Goal: Task Accomplishment & Management: Manage account settings

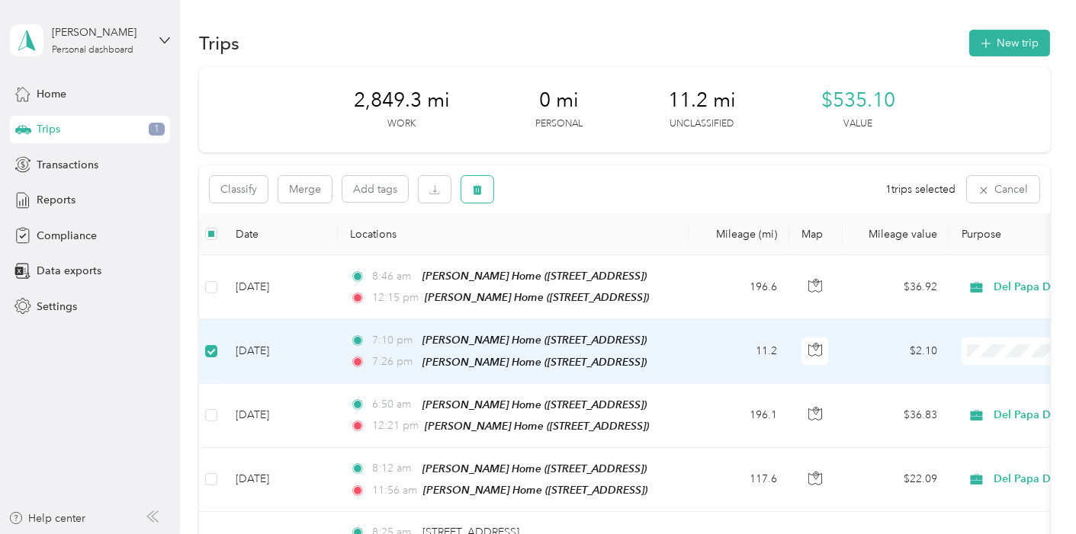
click at [476, 197] on button "button" at bounding box center [477, 189] width 32 height 27
click at [592, 255] on button "Yes" at bounding box center [591, 253] width 30 height 24
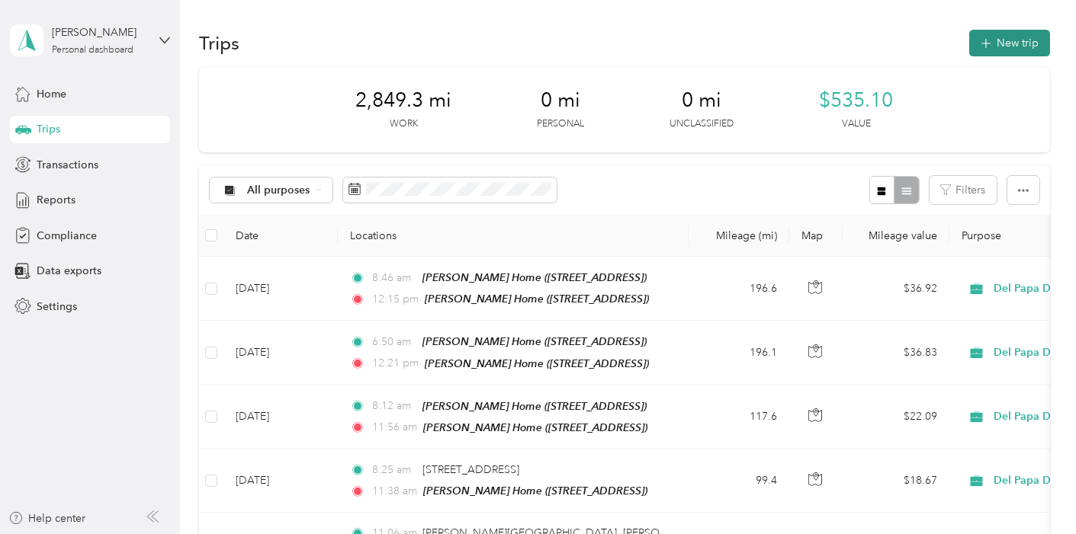
click at [993, 44] on button "New trip" at bounding box center [1009, 43] width 81 height 27
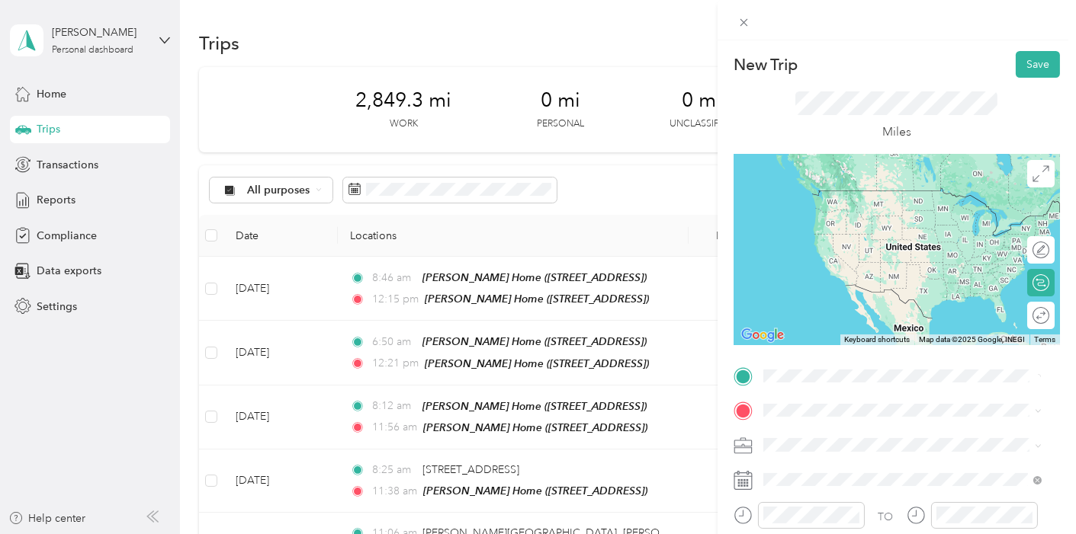
click at [814, 447] on span "[STREET_ADDRESS]" at bounding box center [839, 453] width 97 height 13
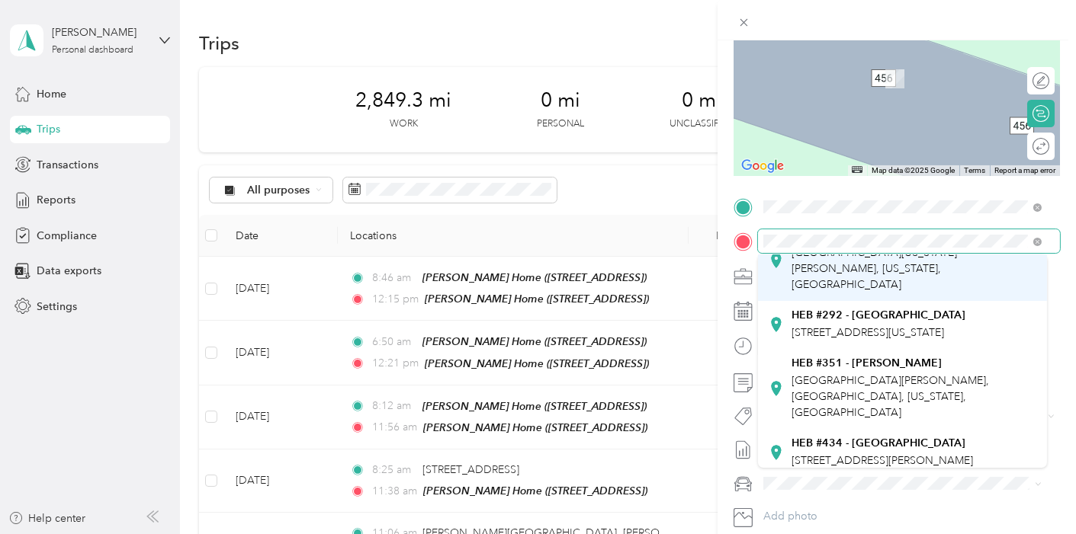
scroll to position [169, 0]
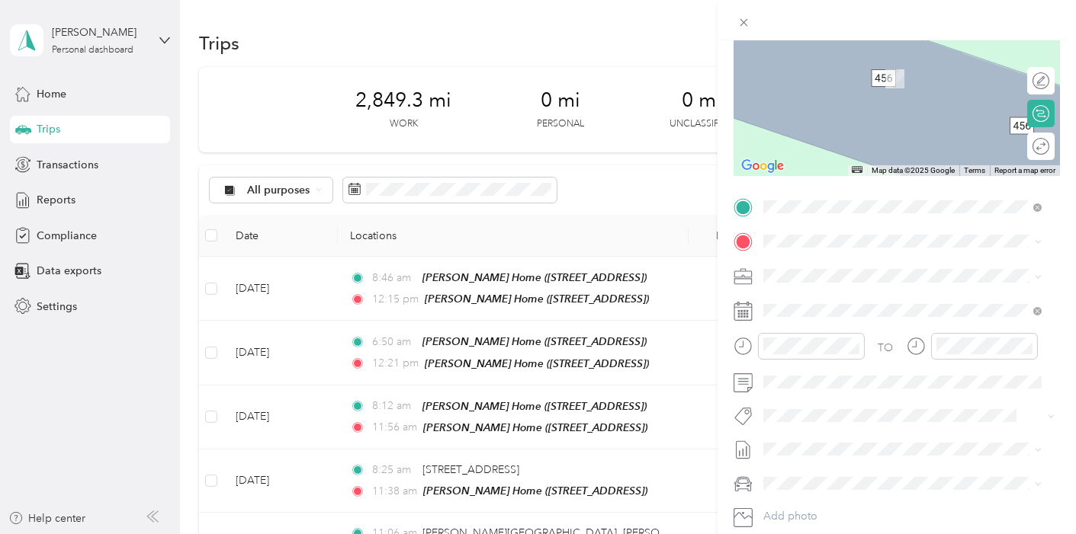
click at [847, 316] on div "HEB #[STREET_ADDRESS][PERSON_NAME][PERSON_NAME][US_STATE]" at bounding box center [913, 332] width 245 height 64
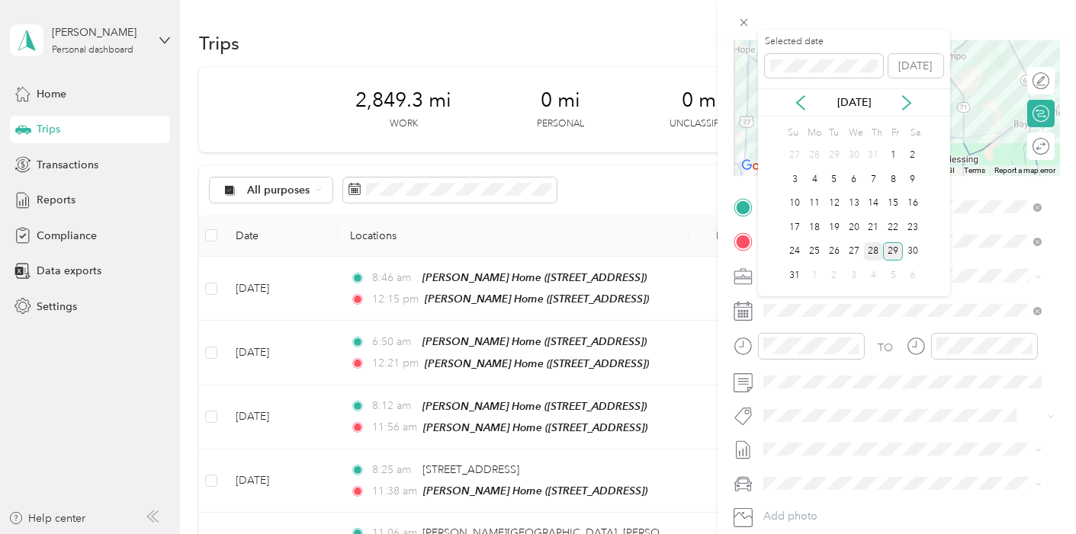
click at [874, 252] on div "28" at bounding box center [874, 251] width 20 height 19
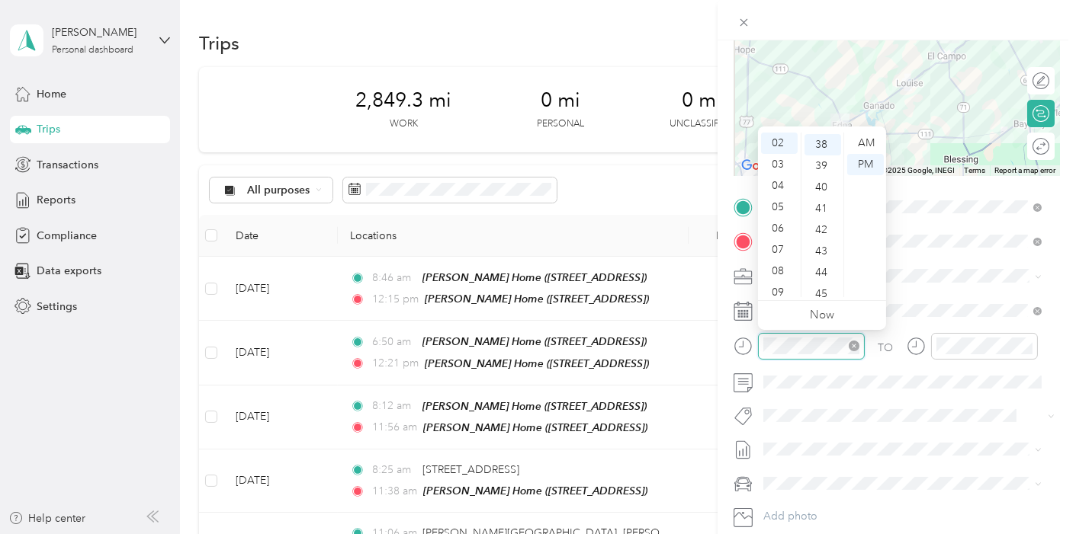
scroll to position [810, 0]
click at [777, 247] on div "07" at bounding box center [779, 249] width 37 height 21
click at [827, 184] on div "02" at bounding box center [822, 185] width 37 height 21
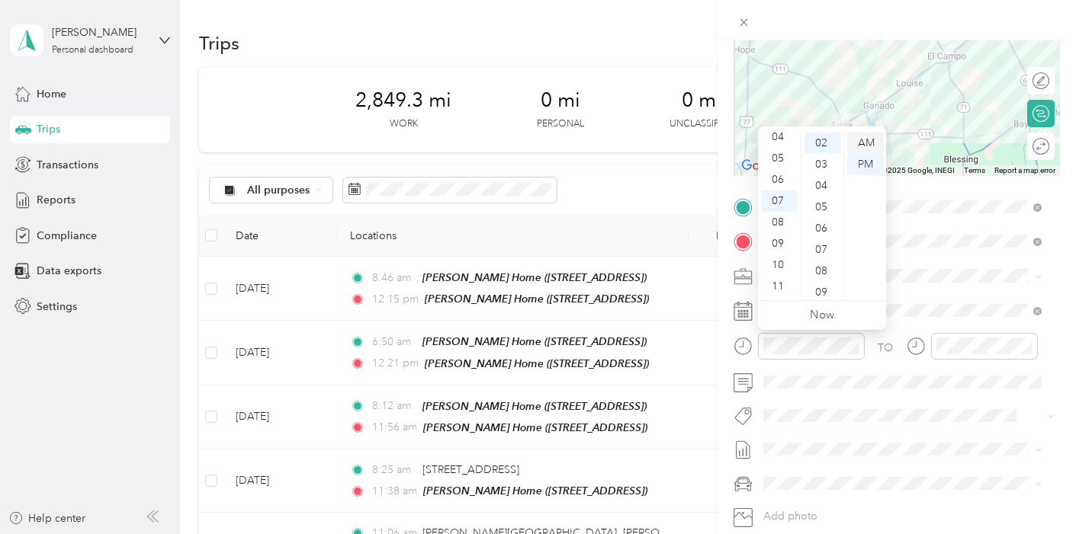
click at [866, 145] on div "AM" at bounding box center [865, 143] width 37 height 21
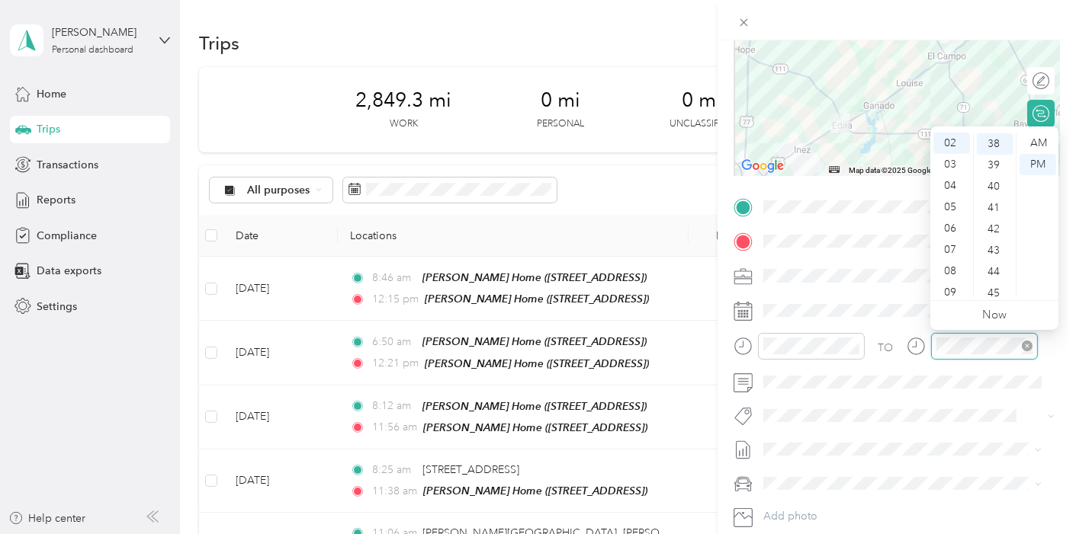
scroll to position [810, 0]
click at [948, 250] on div "07" at bounding box center [951, 249] width 37 height 21
click at [997, 206] on div "33" at bounding box center [994, 206] width 37 height 21
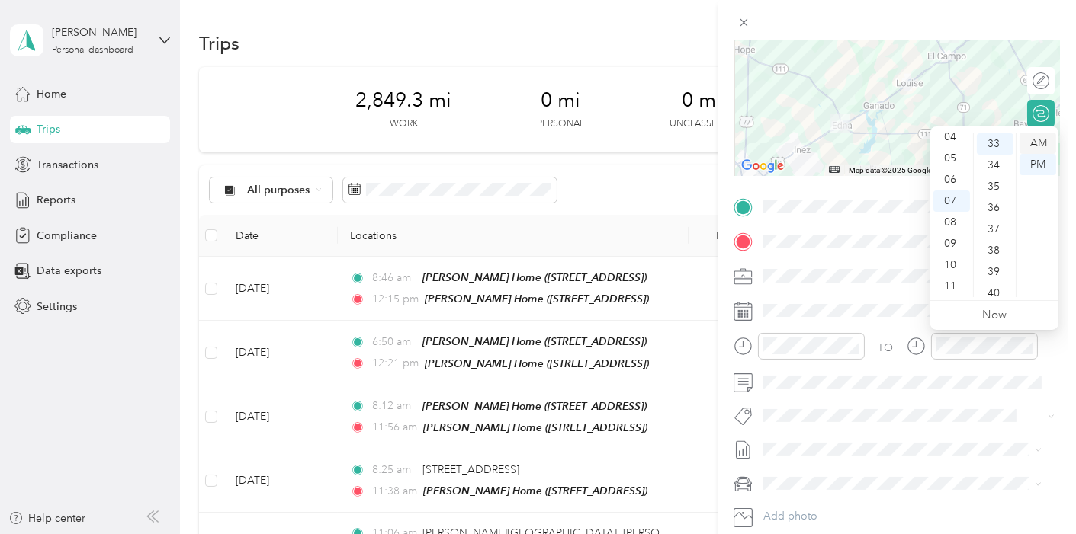
click at [1038, 141] on div "AM" at bounding box center [1037, 143] width 37 height 21
click at [1062, 108] on form "New Trip Save This trip cannot be edited because it is either under review, app…" at bounding box center [896, 222] width 358 height 681
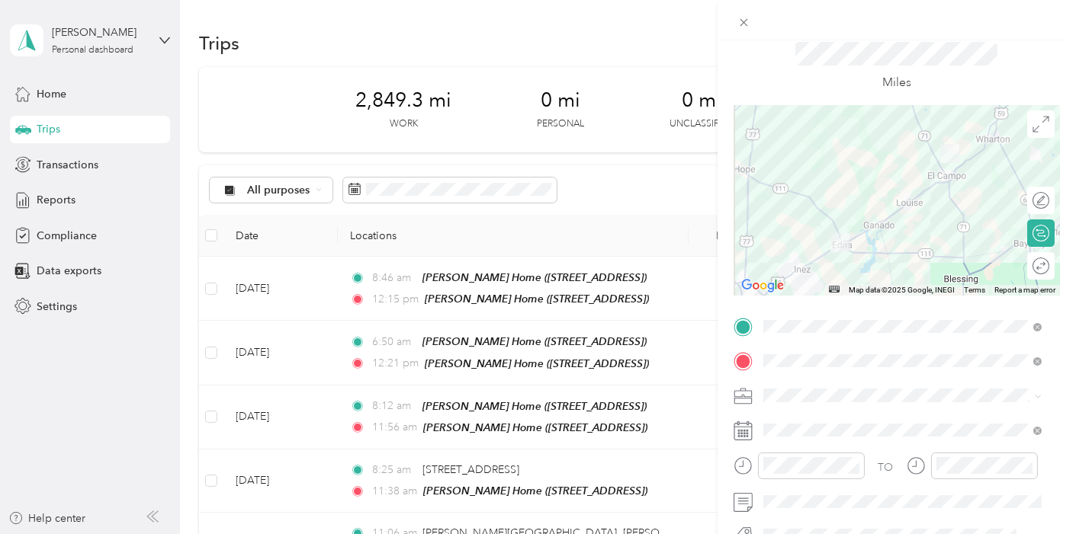
scroll to position [0, 0]
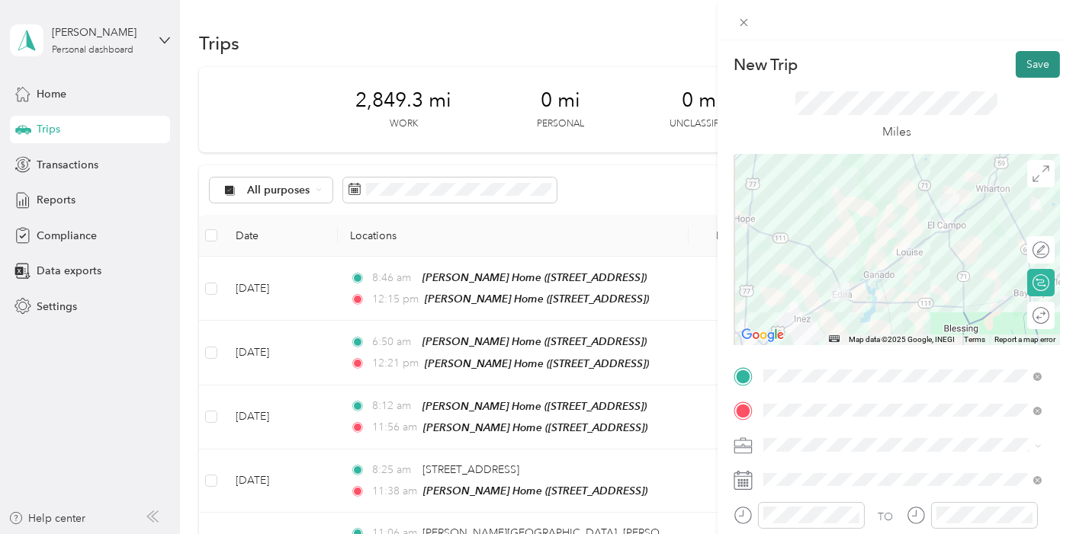
click at [1021, 63] on button "Save" at bounding box center [1037, 64] width 44 height 27
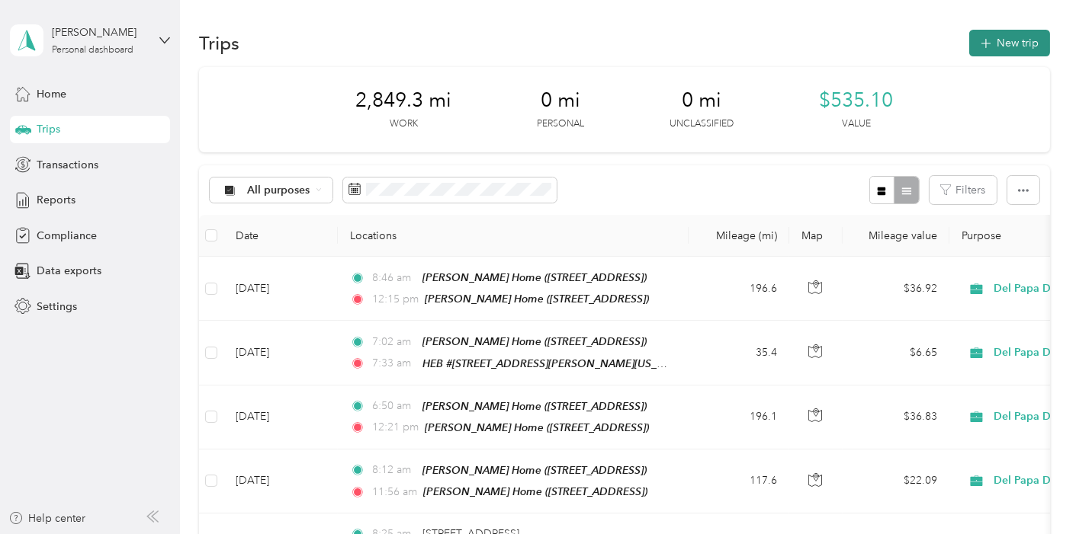
click at [999, 40] on button "New trip" at bounding box center [1009, 43] width 81 height 27
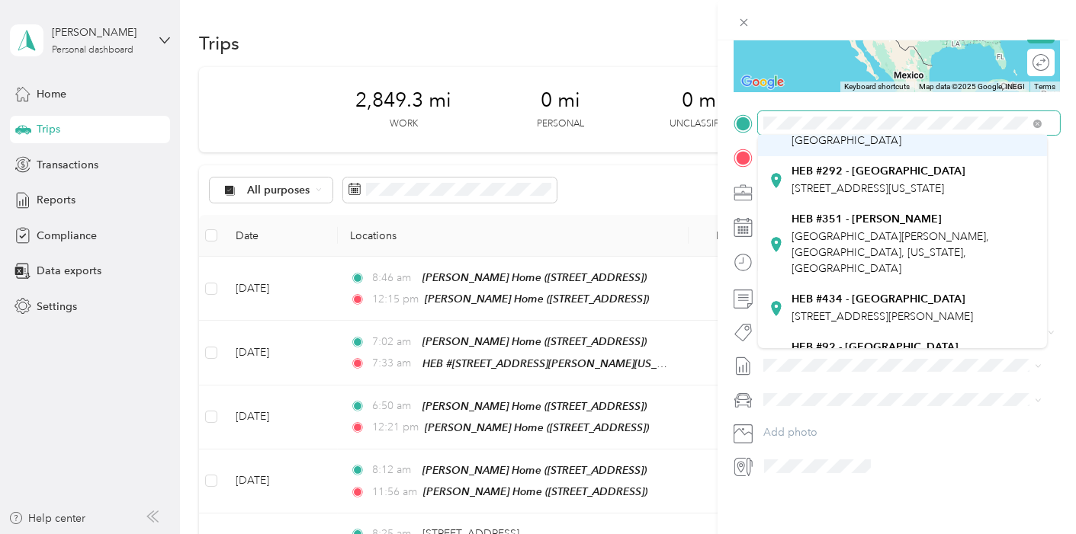
scroll to position [169, 0]
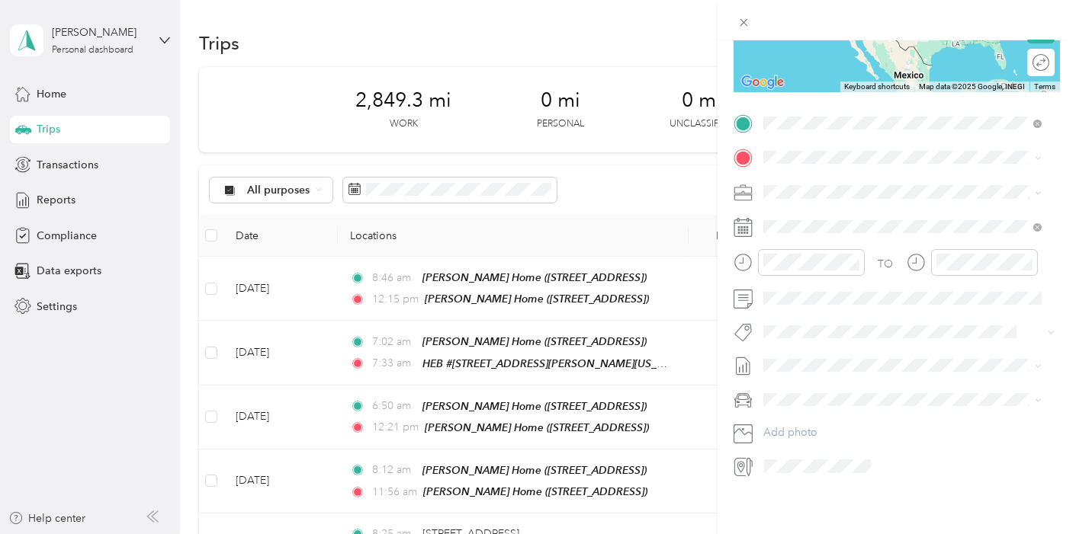
click at [829, 203] on span "[GEOGRAPHIC_DATA][PERSON_NAME], [GEOGRAPHIC_DATA], [US_STATE], [GEOGRAPHIC_DATA]" at bounding box center [889, 222] width 197 height 45
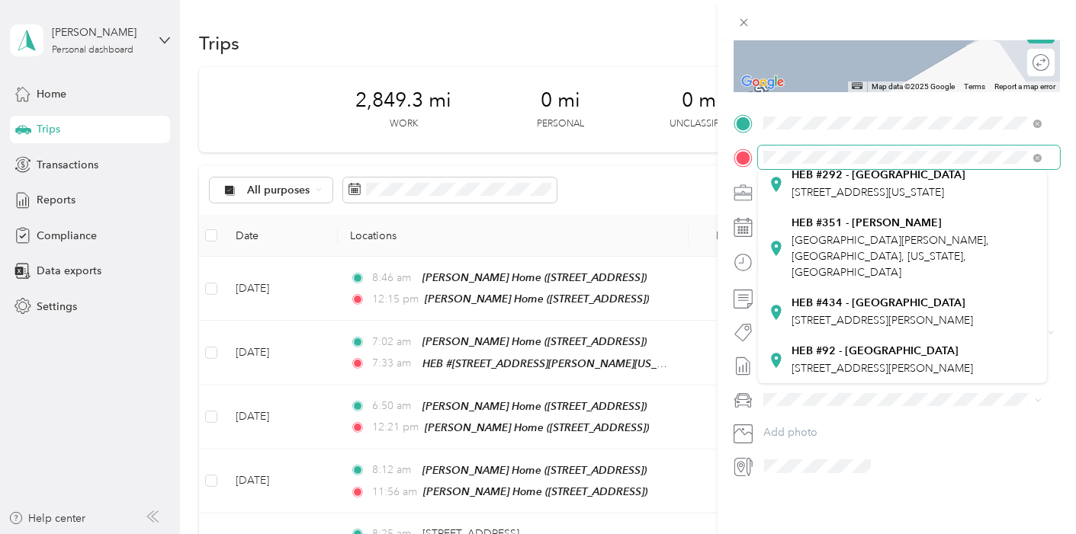
scroll to position [254, 0]
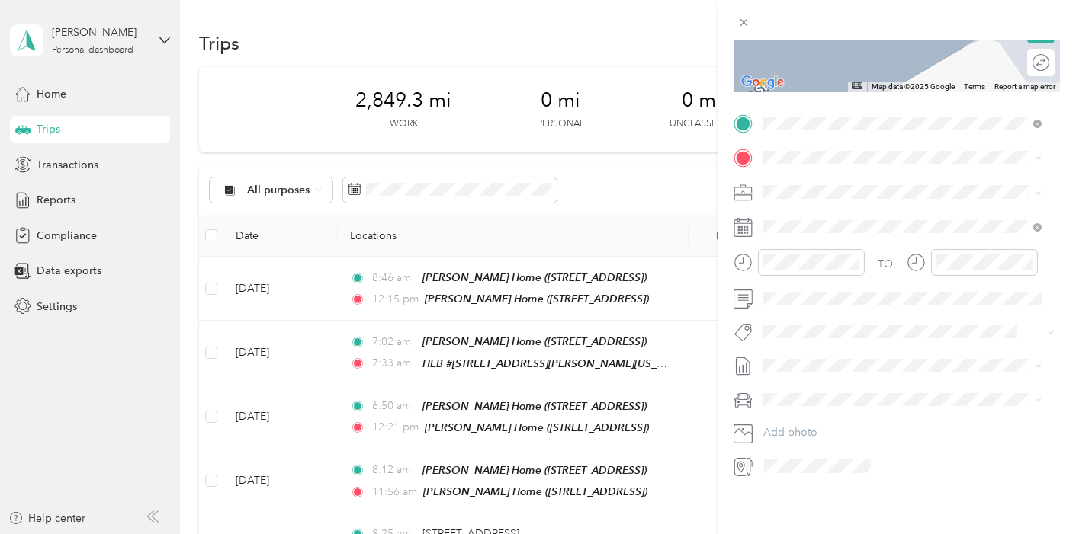
click at [837, 226] on span "[STREET_ADDRESS][PERSON_NAME]" at bounding box center [881, 232] width 181 height 13
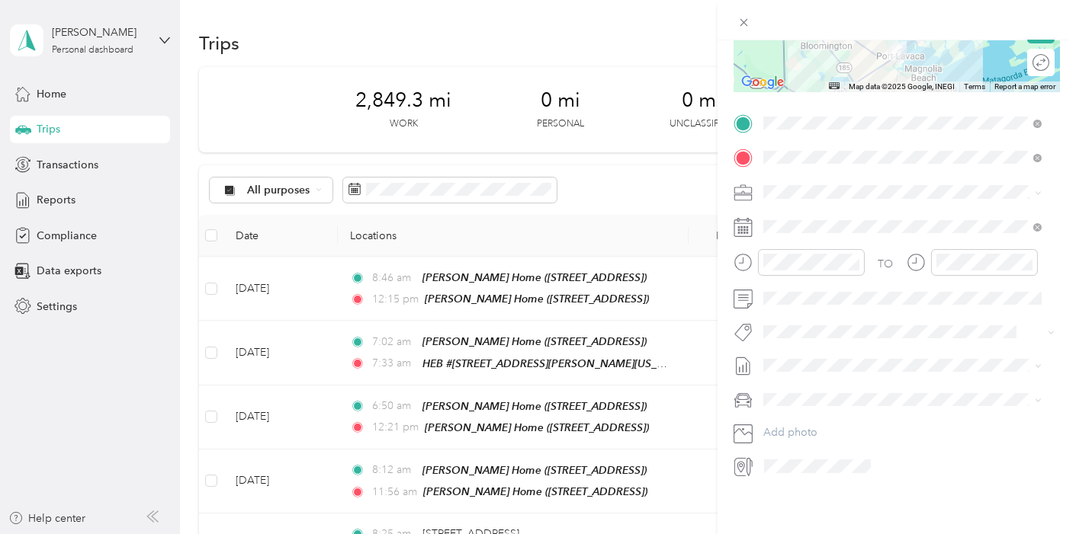
click at [798, 214] on span "Del Papa Distributing" at bounding box center [818, 216] width 101 height 13
click at [867, 460] on div "28" at bounding box center [874, 460] width 20 height 19
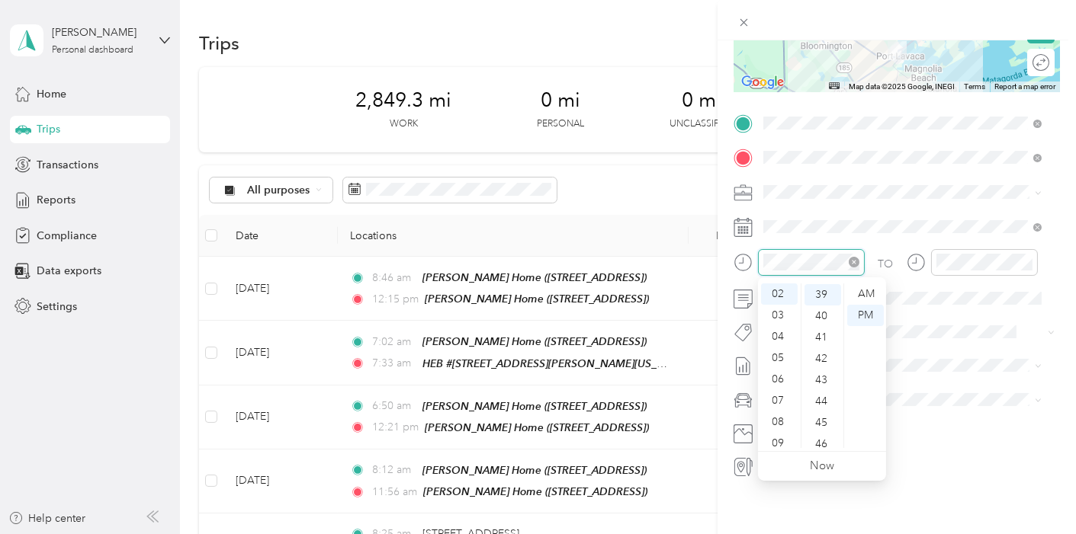
scroll to position [832, 0]
click at [769, 443] on div "09" at bounding box center [779, 443] width 37 height 21
click at [827, 290] on div "19" at bounding box center [822, 291] width 37 height 21
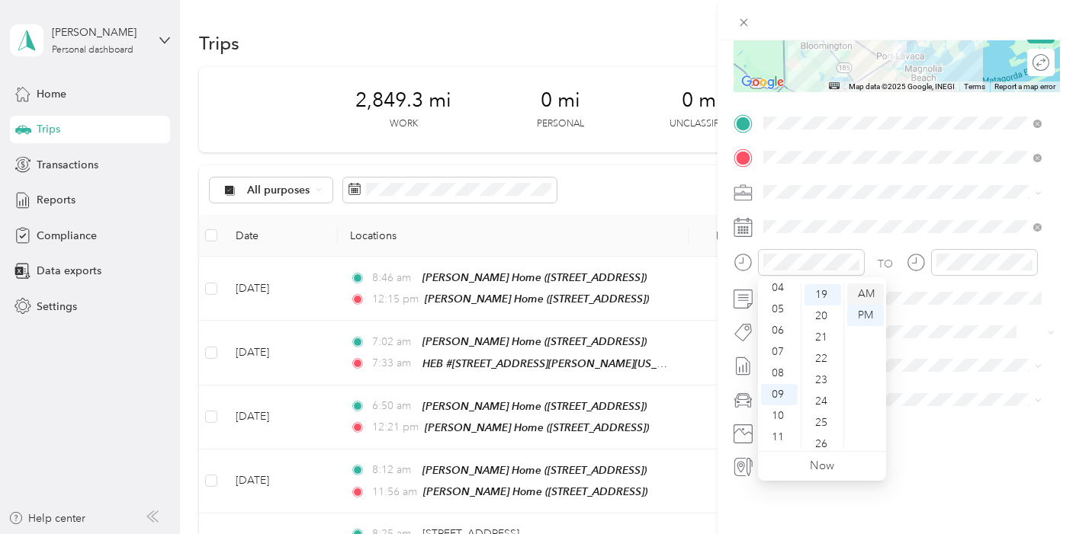
click at [862, 293] on div "AM" at bounding box center [865, 294] width 37 height 21
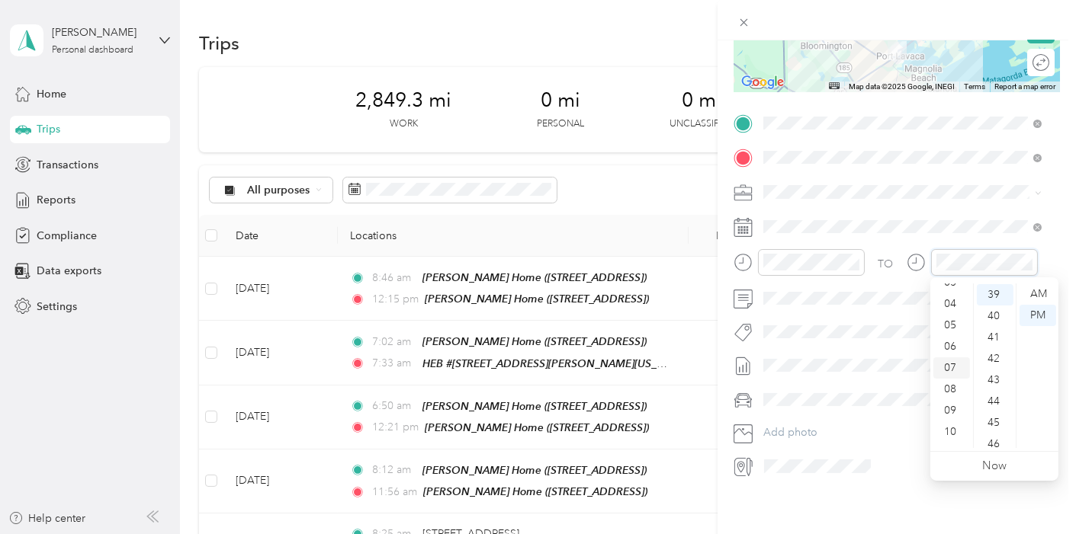
scroll to position [0, 0]
click at [943, 415] on div "10" at bounding box center [951, 416] width 37 height 21
click at [992, 317] on div "01" at bounding box center [994, 315] width 37 height 21
click at [1039, 294] on div "AM" at bounding box center [1037, 294] width 37 height 21
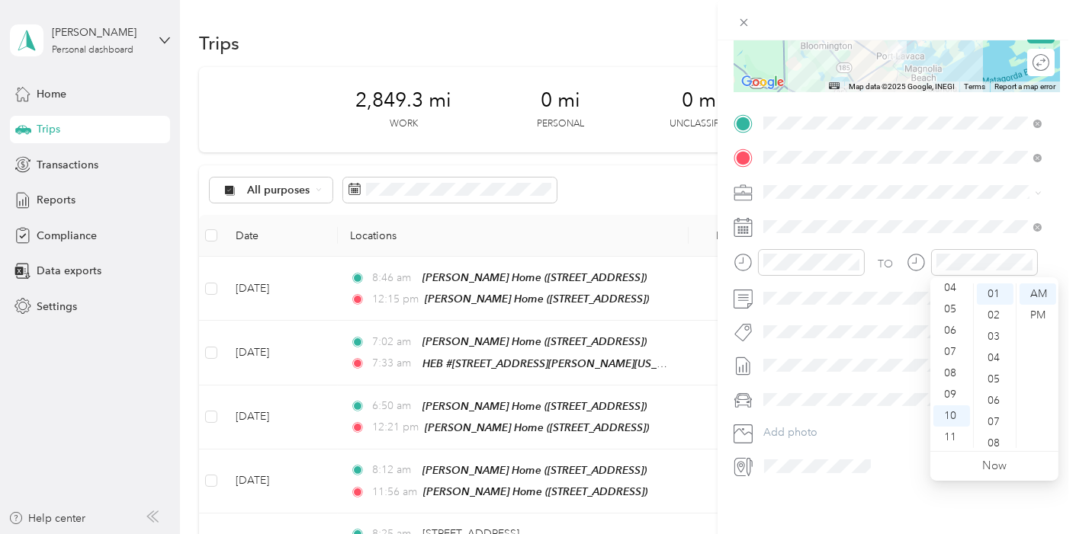
click at [1053, 212] on form "New Trip Save This trip cannot be edited because it is either under review, app…" at bounding box center [896, 138] width 358 height 681
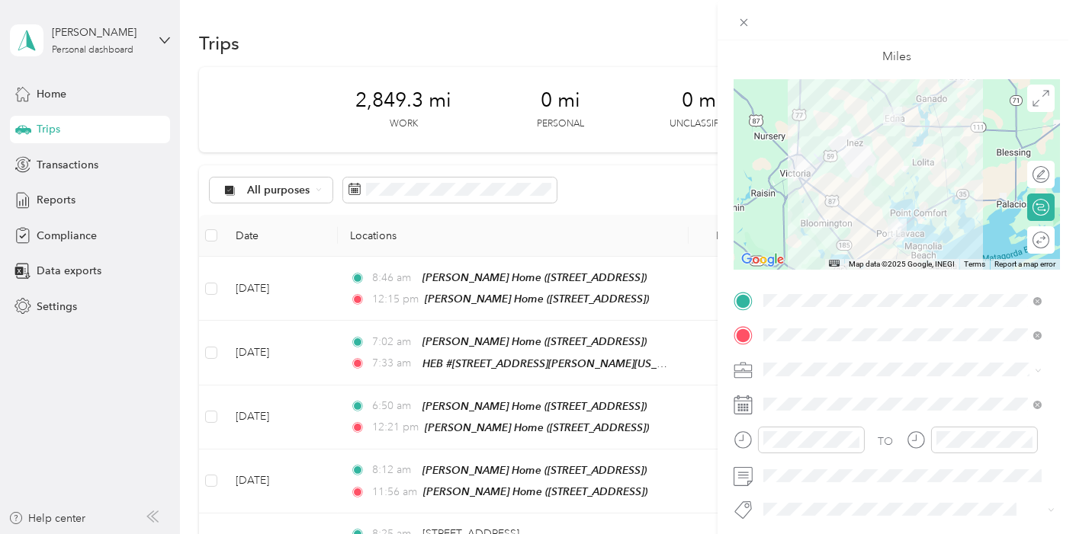
scroll to position [0, 0]
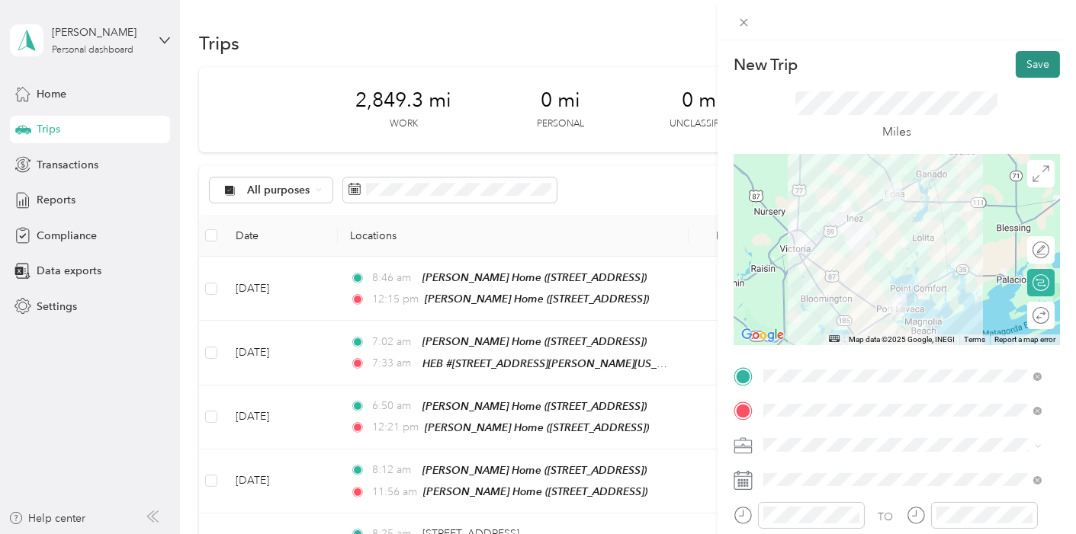
click at [1022, 62] on button "Save" at bounding box center [1037, 64] width 44 height 27
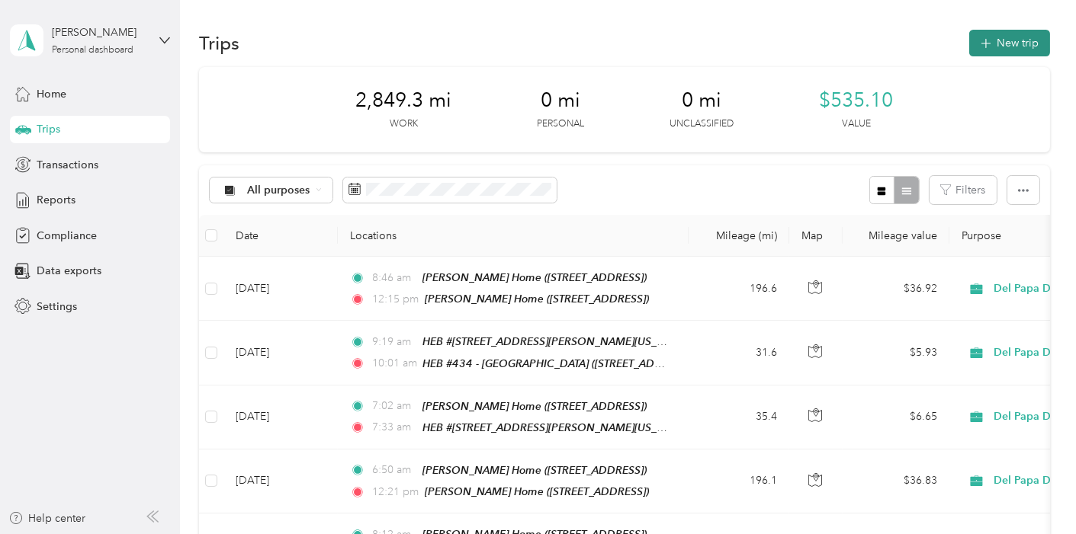
click at [1000, 43] on button "New trip" at bounding box center [1009, 43] width 81 height 27
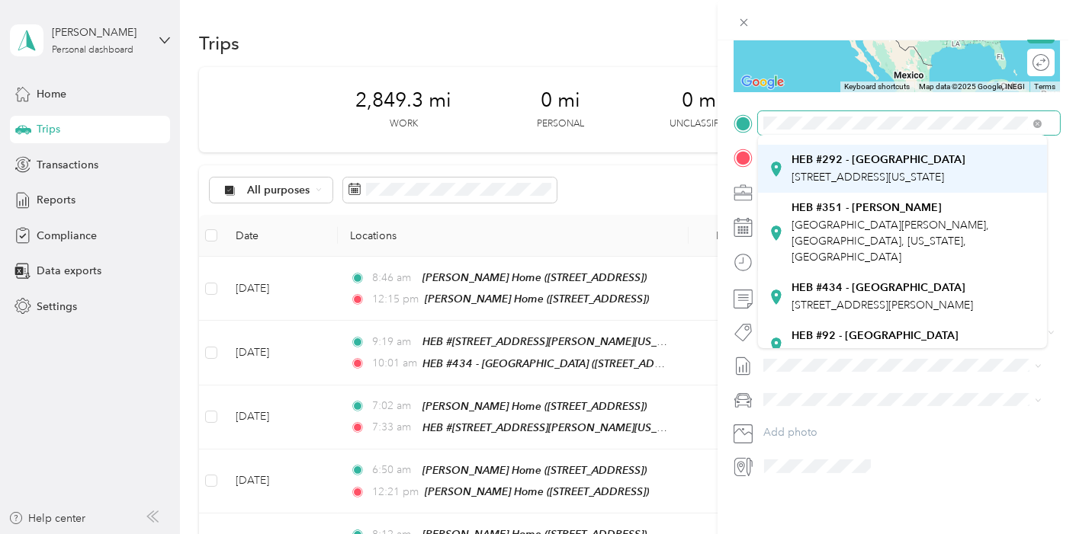
scroll to position [169, 0]
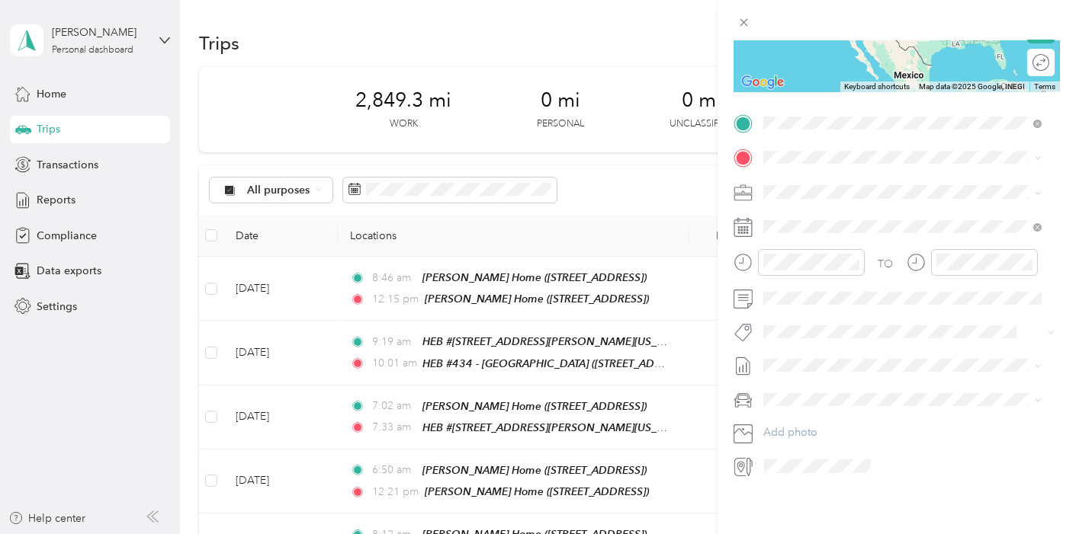
click at [816, 262] on strong "HEB #434 - [GEOGRAPHIC_DATA]" at bounding box center [878, 269] width 174 height 14
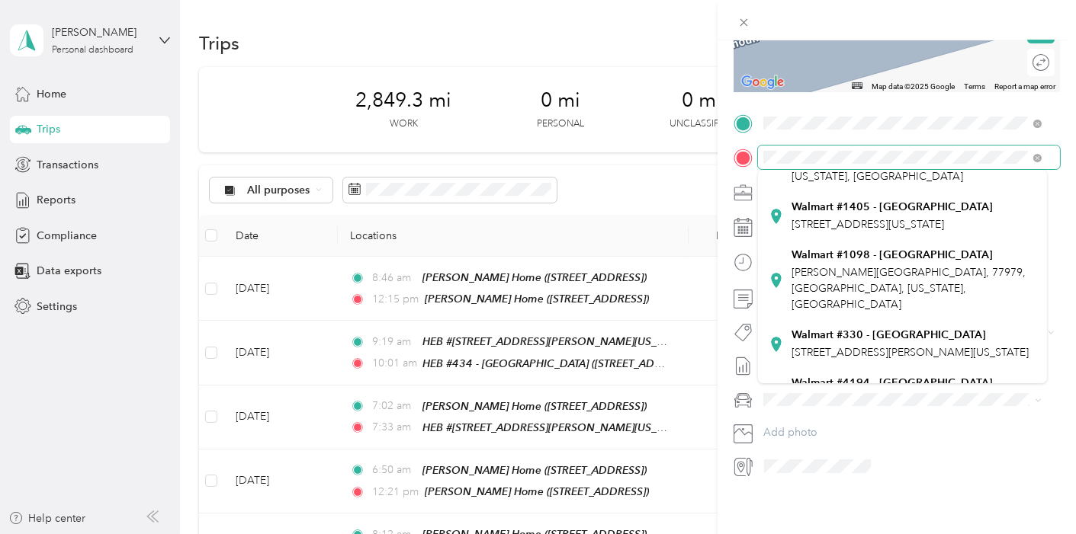
scroll to position [254, 0]
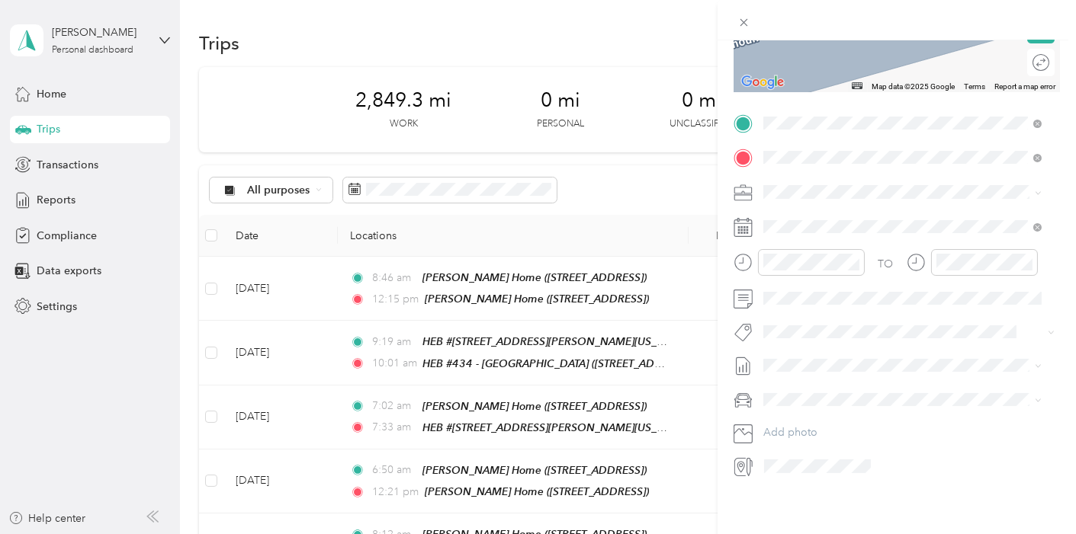
click at [874, 184] on span "[PERSON_NAME][GEOGRAPHIC_DATA], 77979, [GEOGRAPHIC_DATA], [US_STATE], [GEOGRAPH…" at bounding box center [908, 203] width 234 height 45
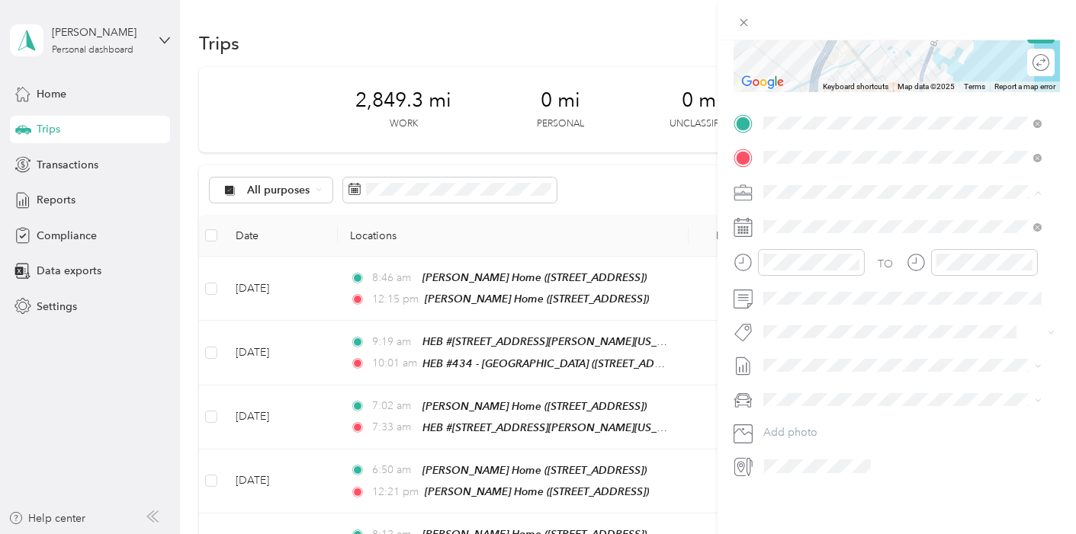
click at [837, 217] on span "Del Papa Distributing" at bounding box center [818, 217] width 101 height 13
click at [869, 465] on div "28" at bounding box center [874, 460] width 20 height 19
click at [774, 438] on div "11" at bounding box center [779, 437] width 37 height 21
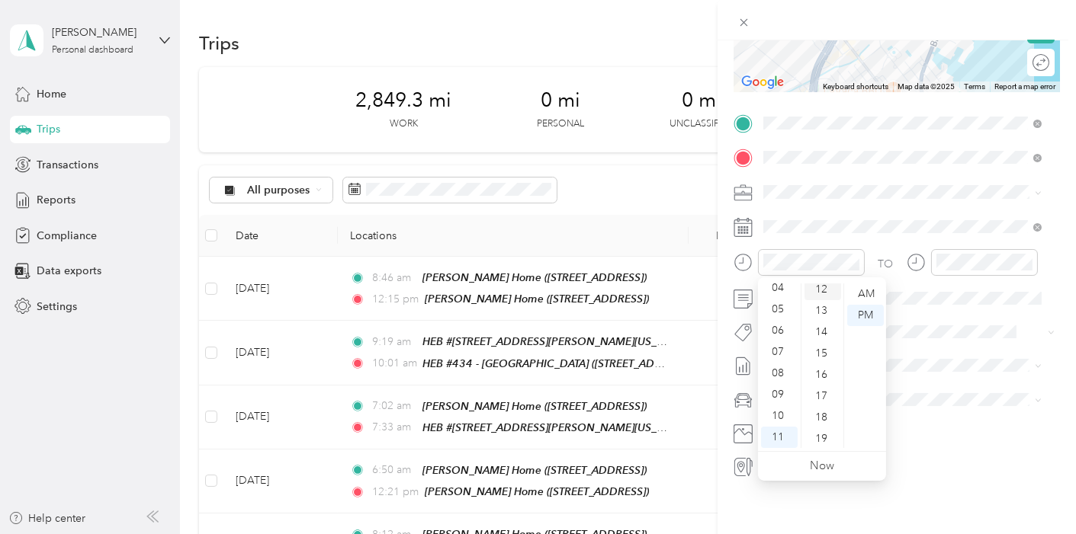
click at [823, 290] on div "12" at bounding box center [822, 289] width 37 height 21
click at [860, 294] on div "AM" at bounding box center [865, 294] width 37 height 21
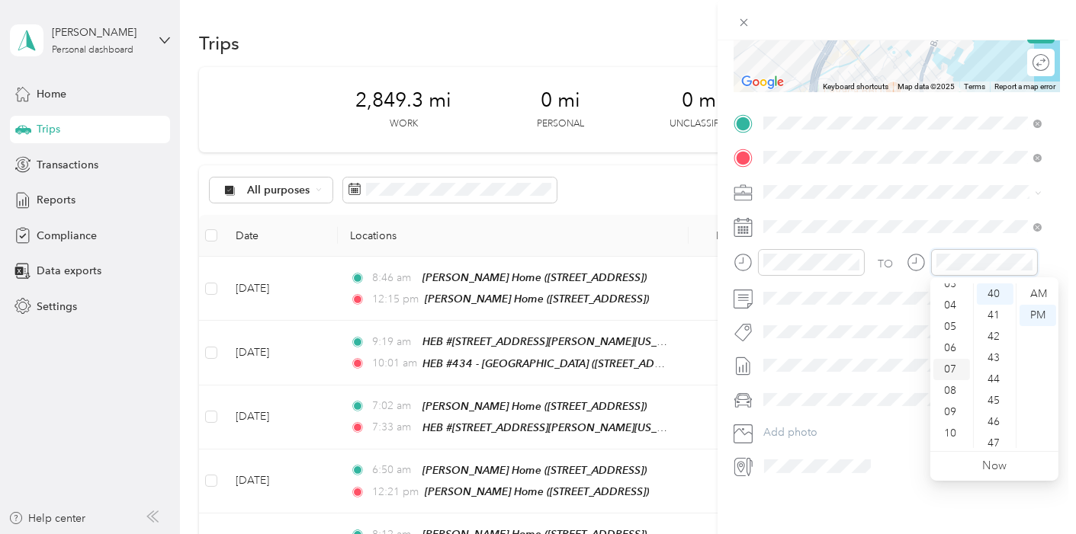
scroll to position [91, 0]
click at [948, 441] on div "11" at bounding box center [951, 437] width 37 height 21
click at [993, 332] on div "18" at bounding box center [994, 332] width 37 height 21
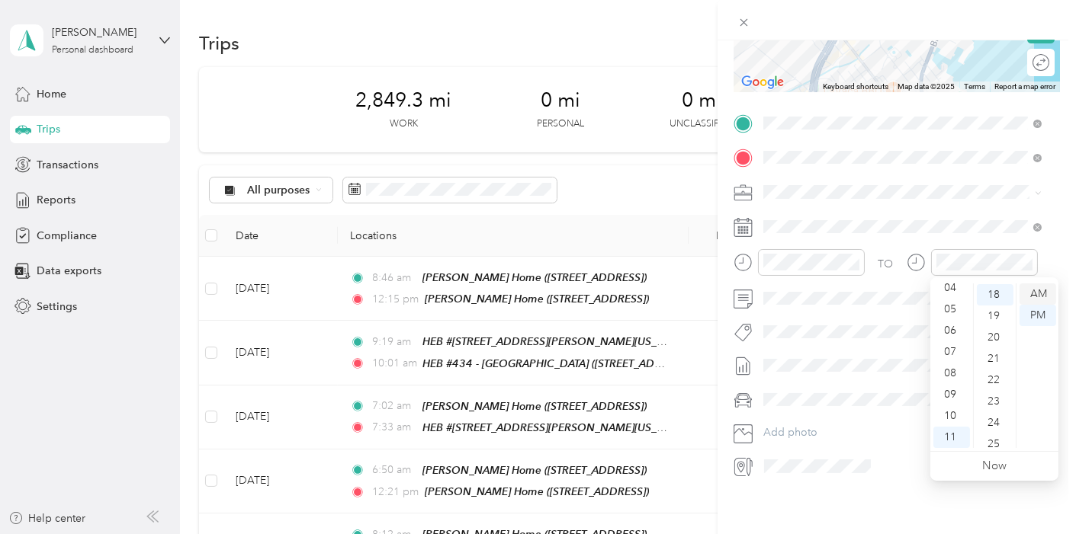
click at [1038, 291] on div "AM" at bounding box center [1037, 294] width 37 height 21
click at [1056, 181] on form "New Trip Save This trip cannot be edited because it is either under review, app…" at bounding box center [896, 138] width 358 height 681
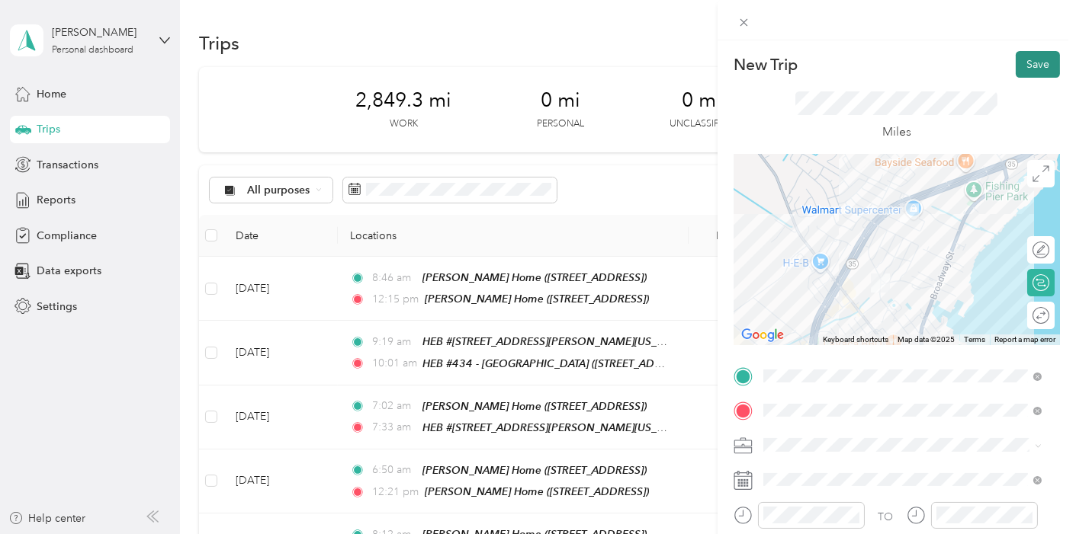
click at [1023, 63] on button "Save" at bounding box center [1037, 64] width 44 height 27
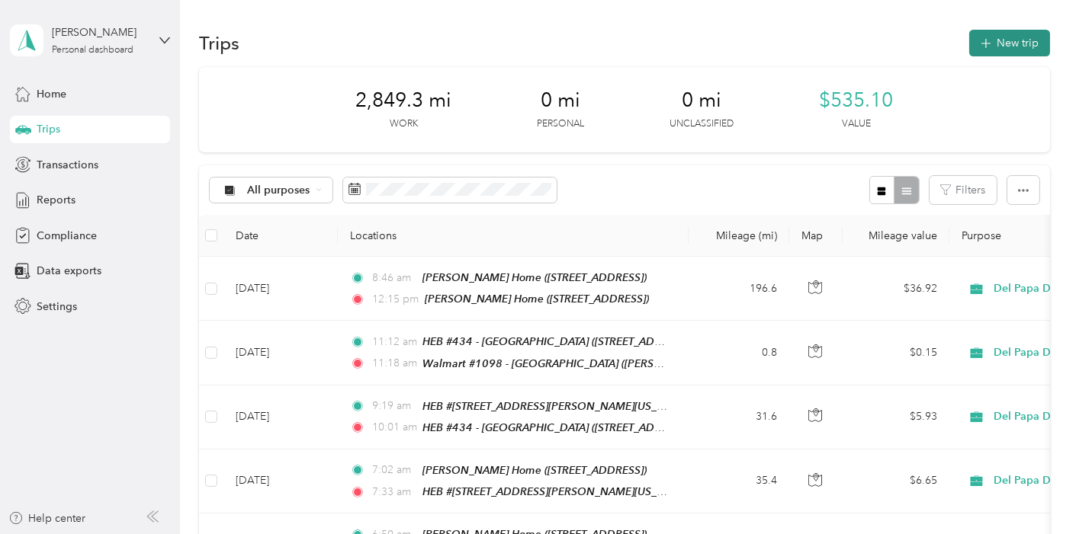
click at [1002, 43] on button "New trip" at bounding box center [1009, 43] width 81 height 27
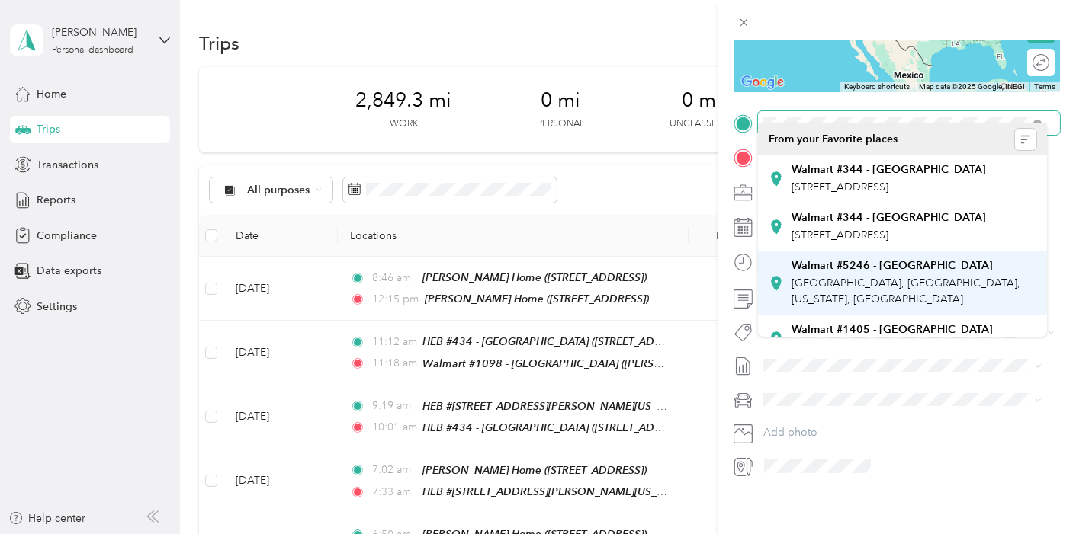
scroll to position [169, 0]
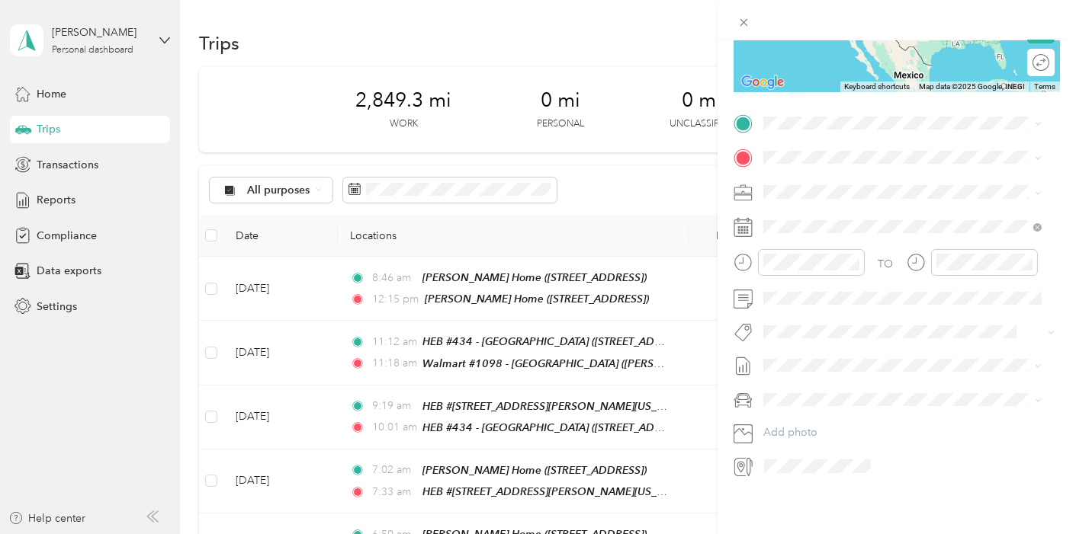
click at [848, 223] on span "[PERSON_NAME][GEOGRAPHIC_DATA], 77979, [GEOGRAPHIC_DATA], [US_STATE], [GEOGRAPH…" at bounding box center [908, 240] width 234 height 45
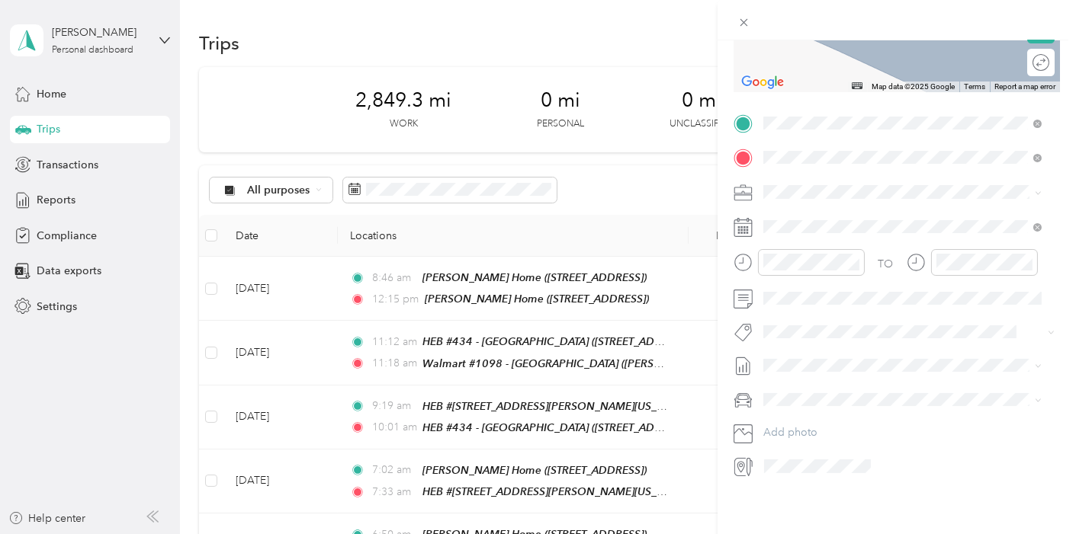
click at [831, 225] on span "[STREET_ADDRESS][US_STATE]" at bounding box center [867, 222] width 152 height 13
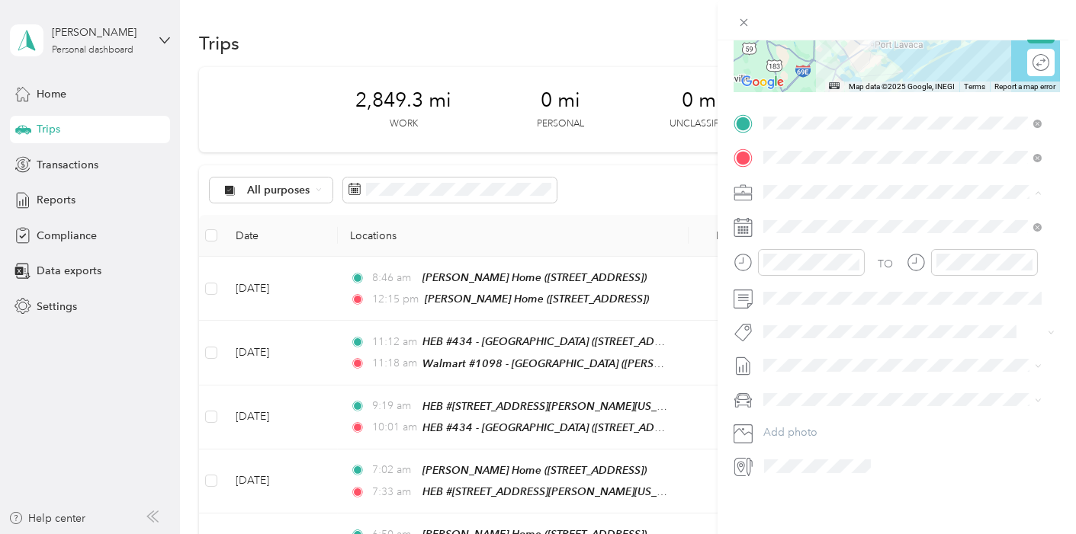
click at [807, 204] on span "Del Papa Distributing" at bounding box center [818, 206] width 101 height 13
click at [871, 443] on div "28" at bounding box center [874, 449] width 20 height 19
click at [781, 280] on div "12" at bounding box center [779, 282] width 37 height 21
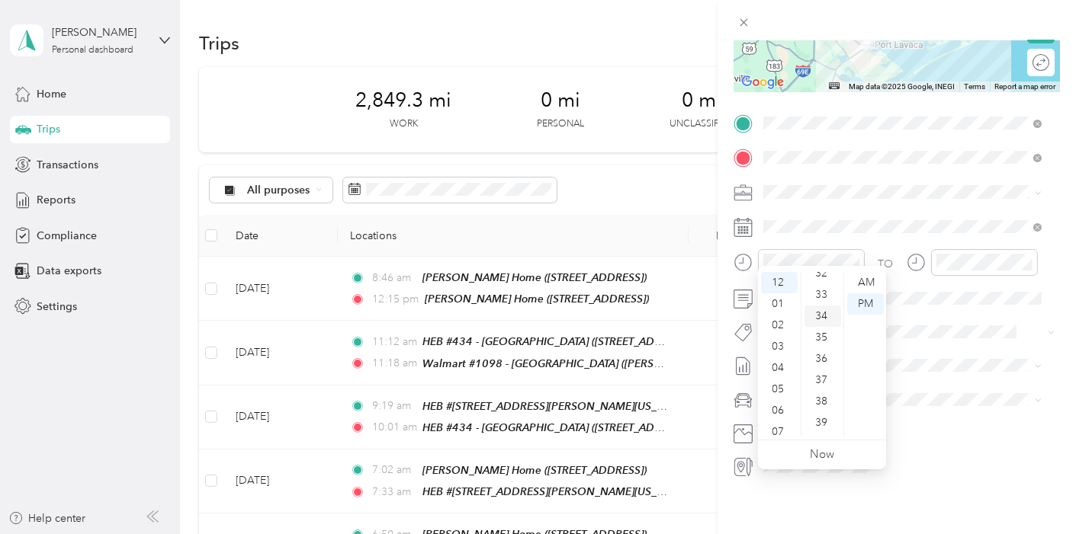
click at [822, 314] on div "34" at bounding box center [822, 316] width 37 height 21
click at [871, 301] on div "PM" at bounding box center [865, 303] width 37 height 21
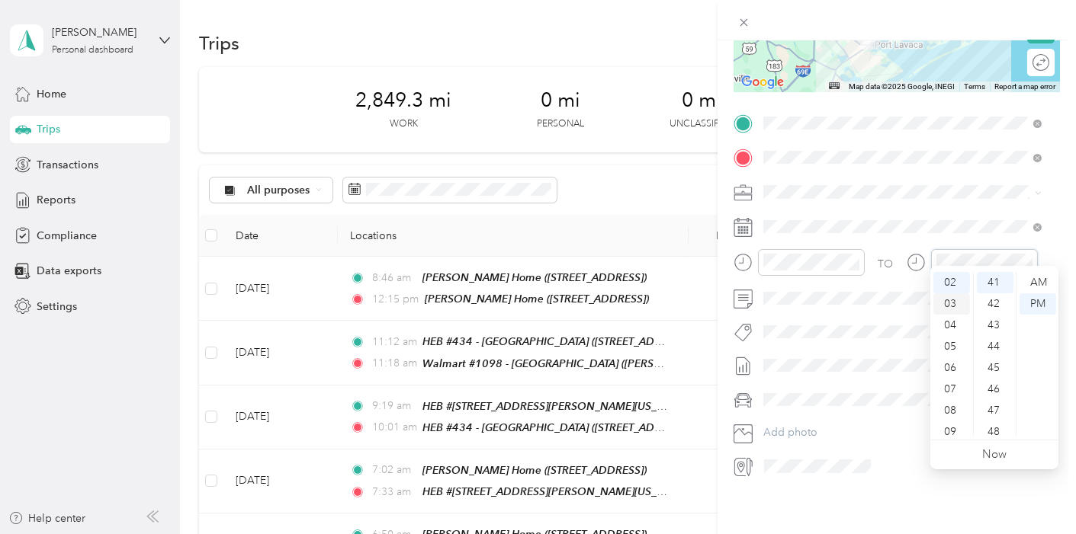
scroll to position [0, 0]
click at [946, 303] on div "01" at bounding box center [951, 303] width 37 height 21
click at [992, 420] on div "39" at bounding box center [994, 422] width 37 height 21
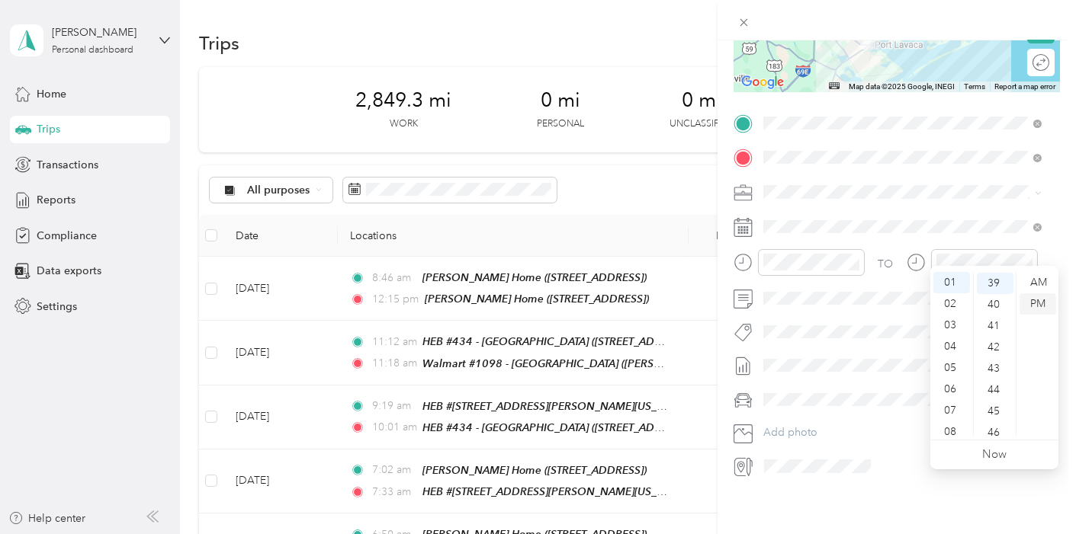
click at [1034, 298] on div "PM" at bounding box center [1037, 303] width 37 height 21
click at [1061, 180] on form "New Trip Save This trip cannot be edited because it is either under review, app…" at bounding box center [896, 138] width 358 height 681
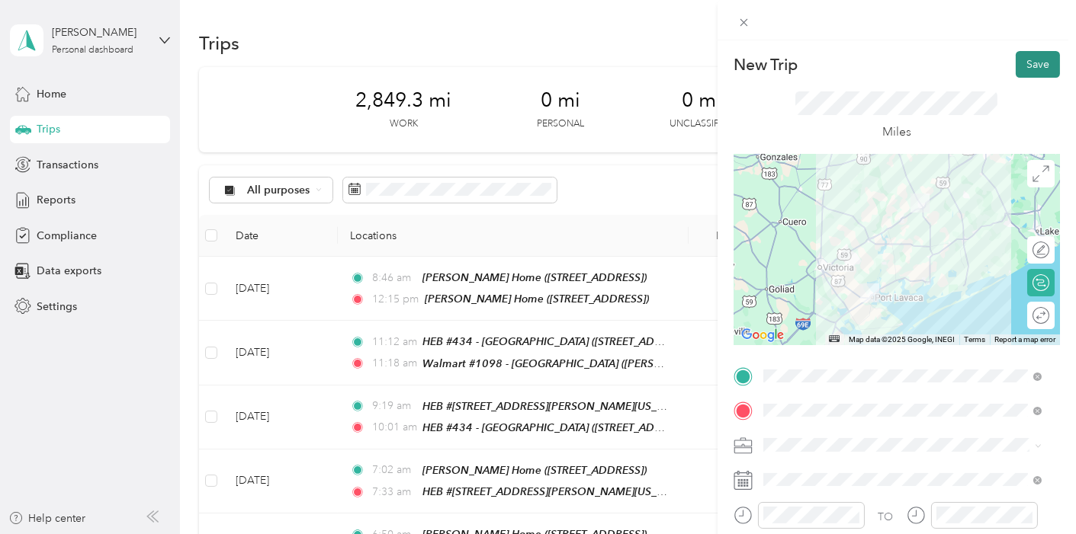
click at [1023, 59] on button "Save" at bounding box center [1037, 64] width 44 height 27
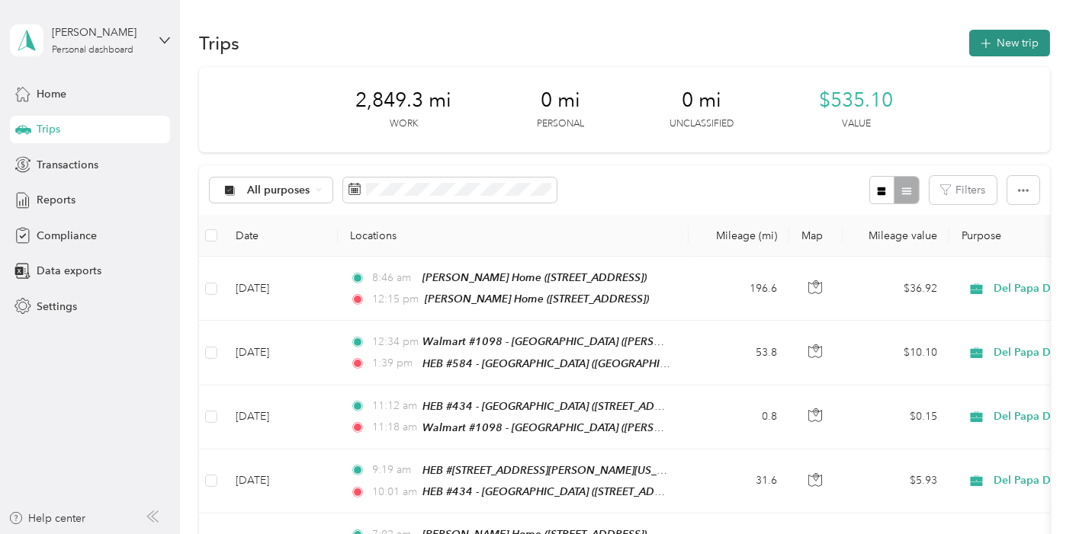
click at [1001, 43] on button "New trip" at bounding box center [1009, 43] width 81 height 27
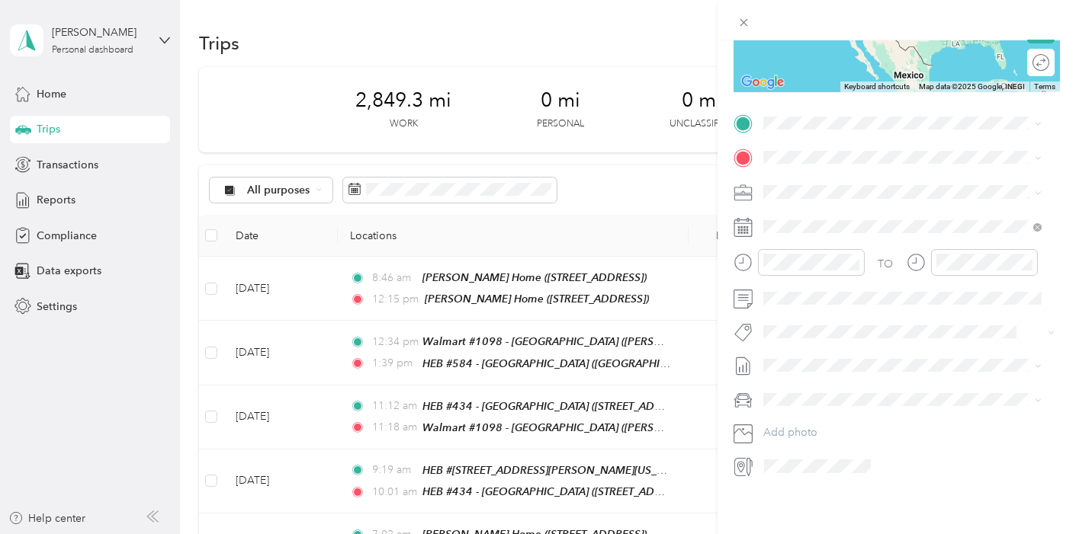
scroll to position [265, 0]
click at [842, 191] on div "HEB #584 - El Campo [STREET_ADDRESS][US_STATE]" at bounding box center [878, 179] width 174 height 32
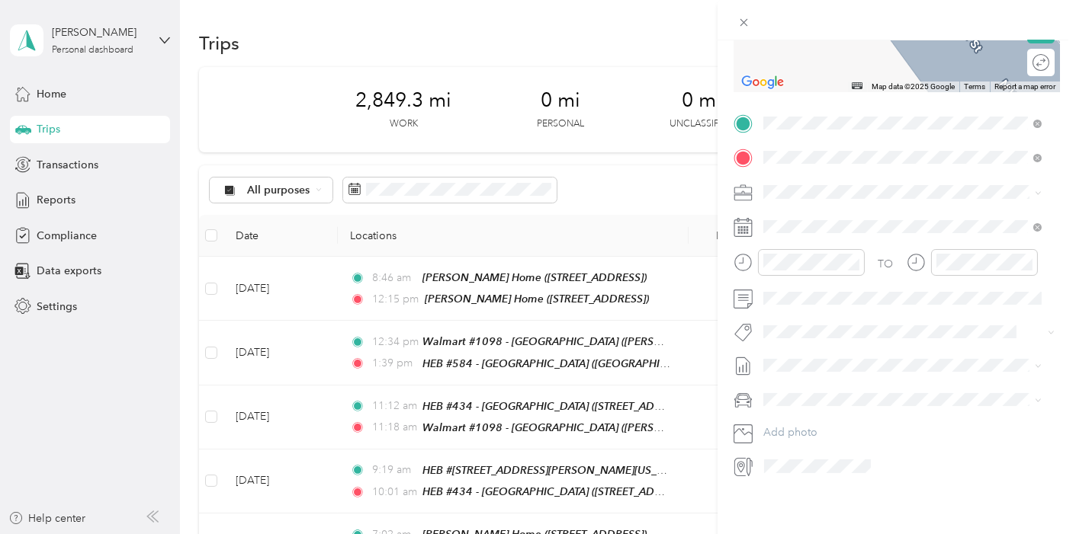
click at [858, 223] on span "[STREET_ADDRESS]" at bounding box center [839, 222] width 97 height 13
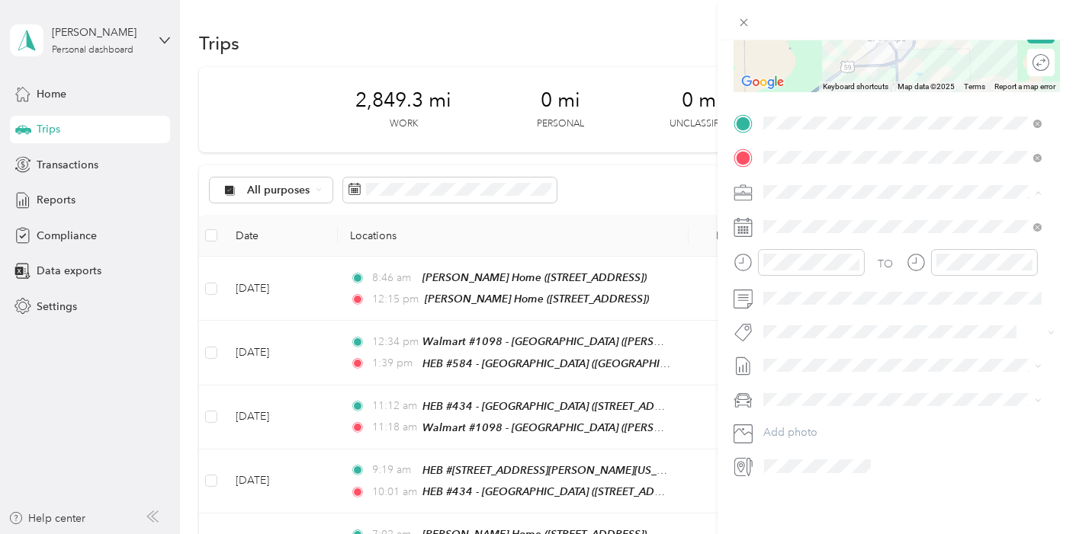
click at [819, 202] on span "Del Papa Distributing" at bounding box center [818, 206] width 101 height 13
click at [877, 451] on div "28" at bounding box center [874, 449] width 20 height 19
click at [945, 288] on div "02" at bounding box center [951, 282] width 37 height 21
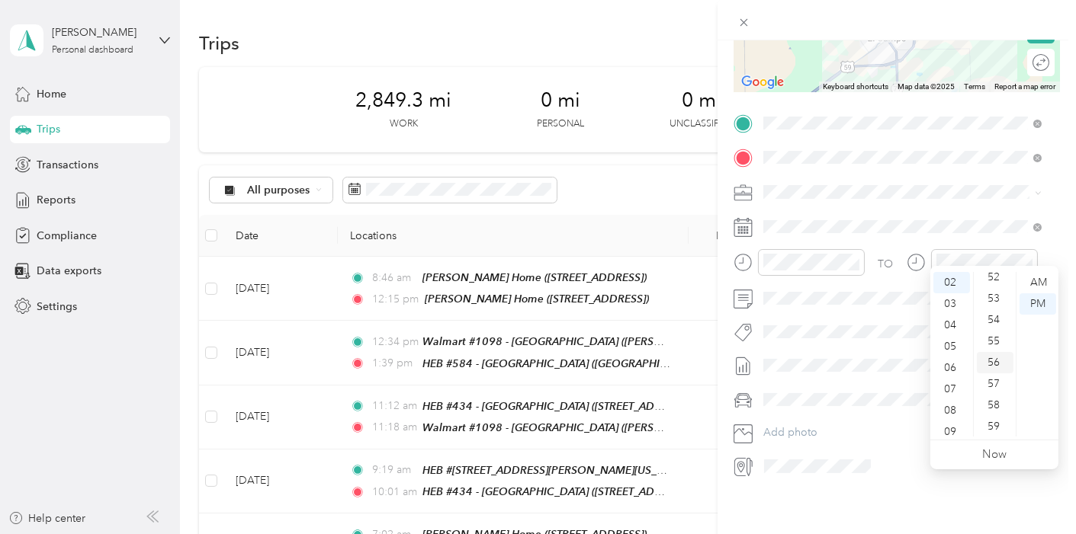
click at [984, 361] on div "56" at bounding box center [994, 362] width 37 height 21
click at [1045, 301] on div "PM" at bounding box center [1037, 303] width 37 height 21
click at [1056, 156] on form "New Trip Save This trip cannot be edited because it is either under review, app…" at bounding box center [896, 138] width 358 height 681
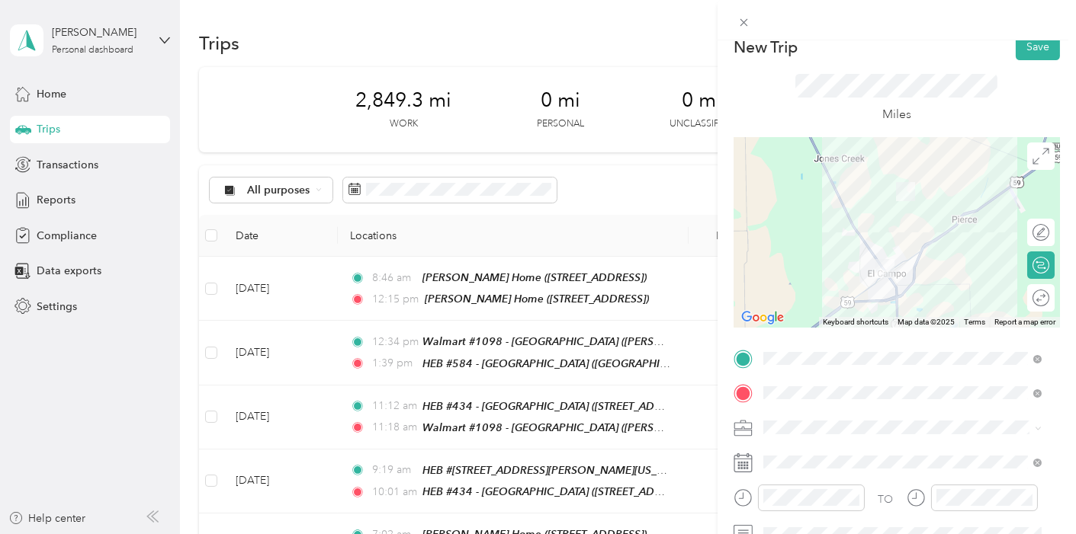
scroll to position [0, 0]
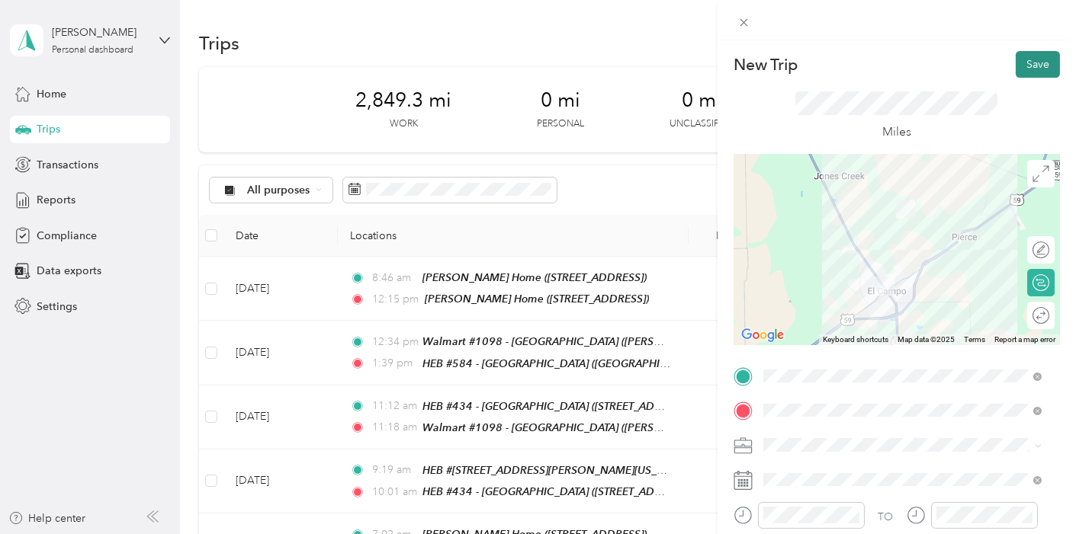
click at [1021, 59] on button "Save" at bounding box center [1037, 64] width 44 height 27
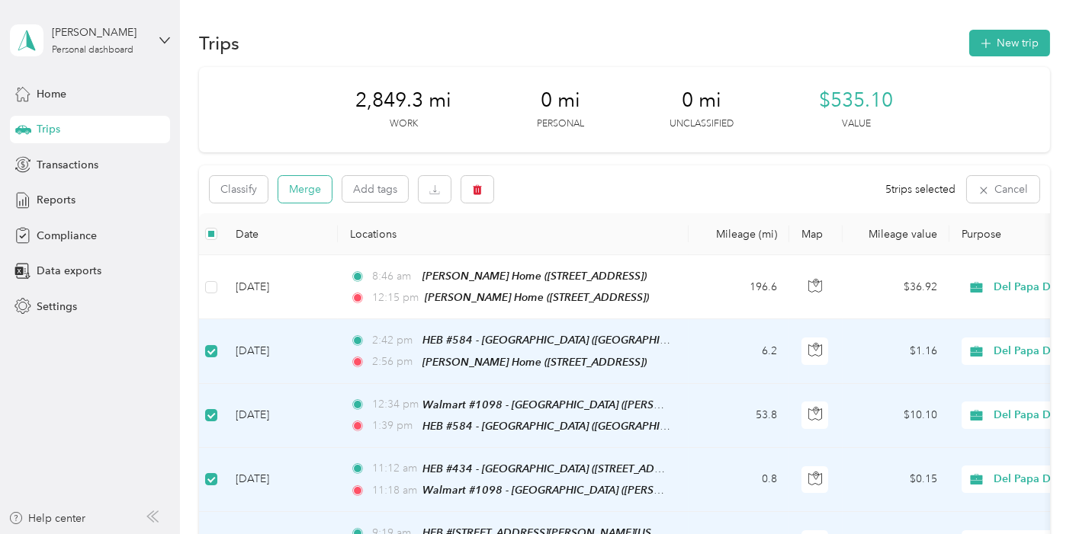
click at [306, 188] on button "Merge" at bounding box center [304, 189] width 53 height 27
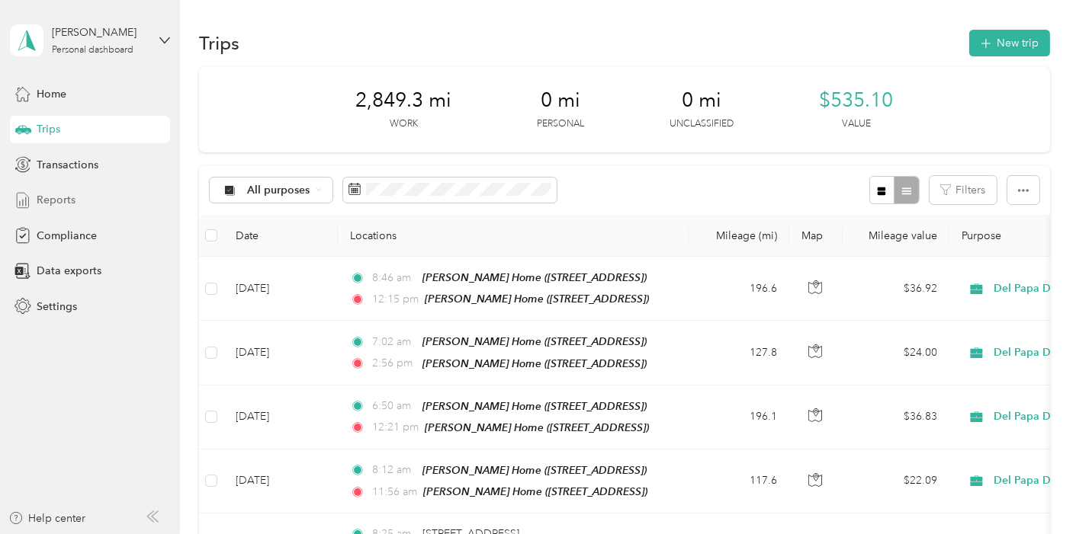
click at [53, 191] on div "Reports" at bounding box center [90, 200] width 160 height 27
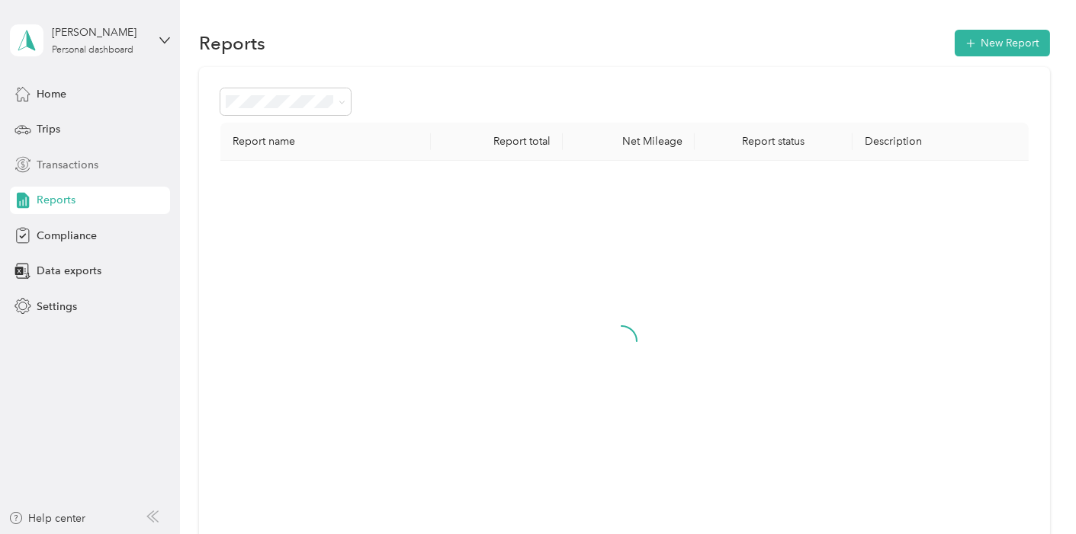
click at [54, 167] on span "Transactions" at bounding box center [68, 165] width 62 height 16
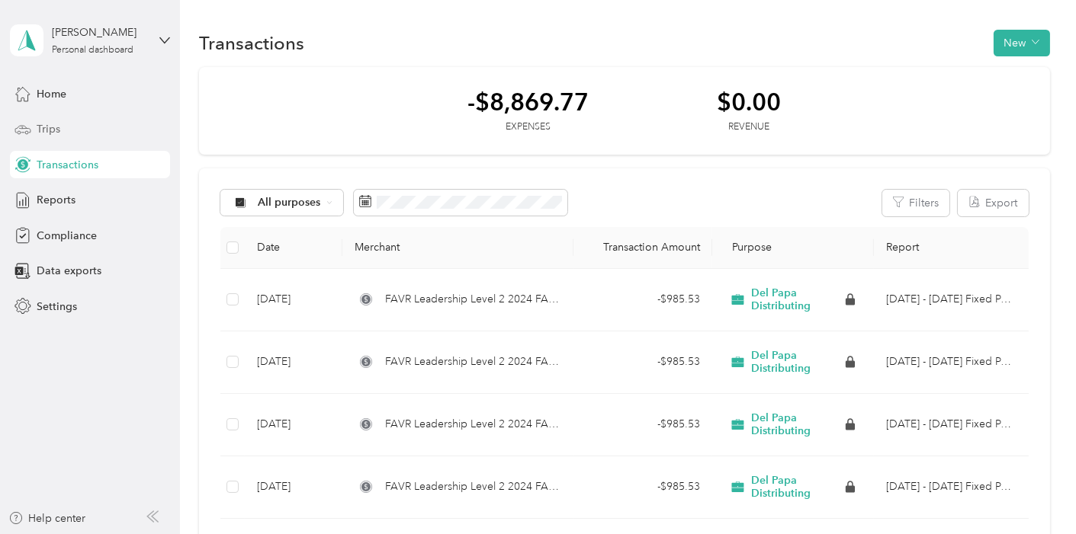
click at [50, 129] on span "Trips" at bounding box center [49, 129] width 24 height 16
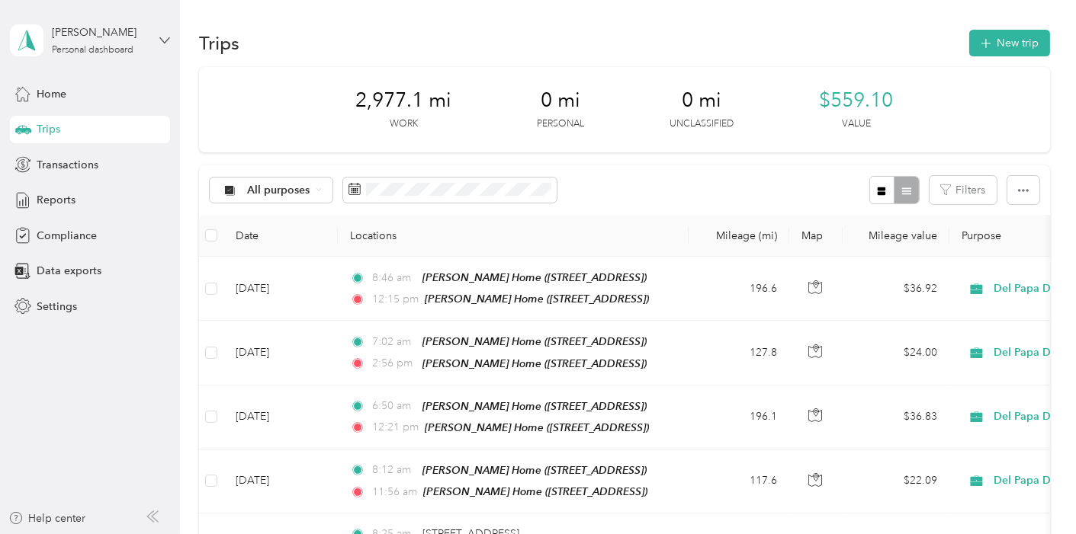
click at [166, 36] on icon at bounding box center [164, 40] width 11 height 11
click at [79, 129] on div "Log out" at bounding box center [214, 117] width 386 height 27
